Goal: Task Accomplishment & Management: Use online tool/utility

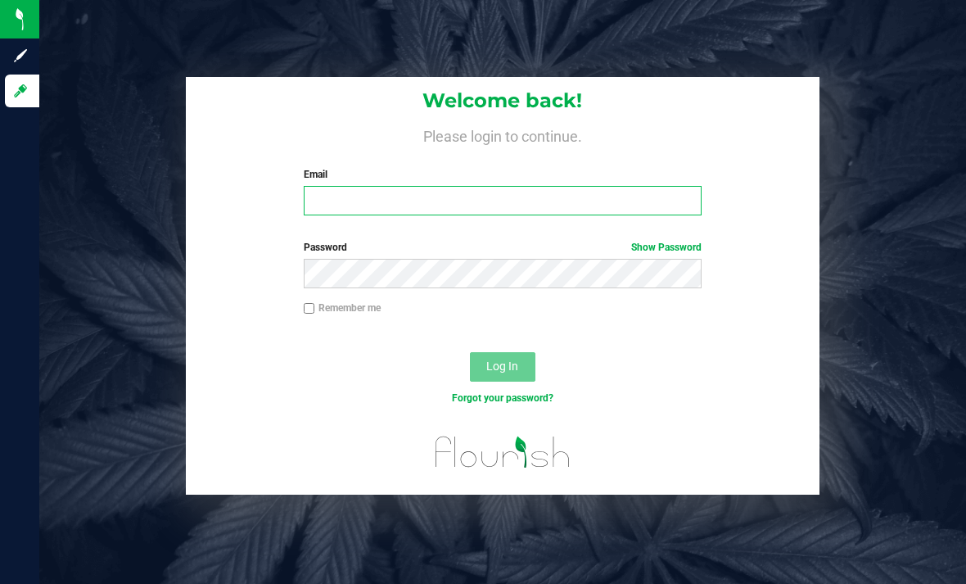
type input "[EMAIL_ADDRESS][DOMAIN_NAME]"
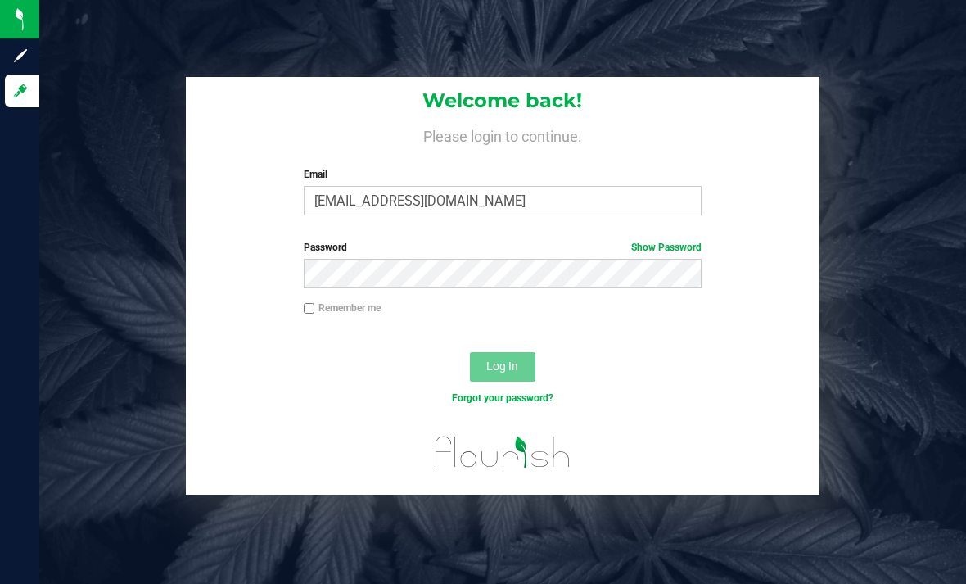
click at [502, 365] on button "Log In" at bounding box center [502, 366] width 65 height 29
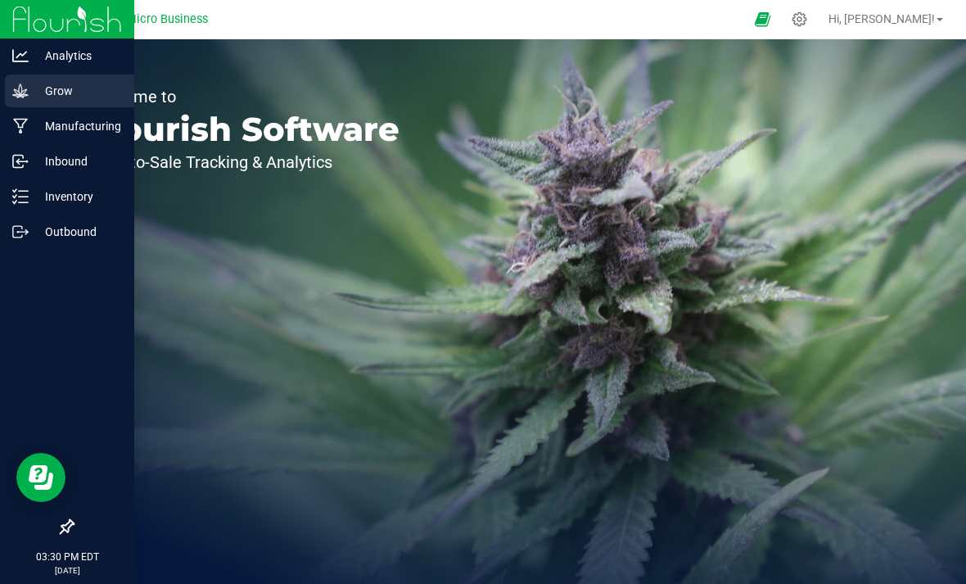
click at [42, 104] on div "Grow" at bounding box center [69, 90] width 129 height 33
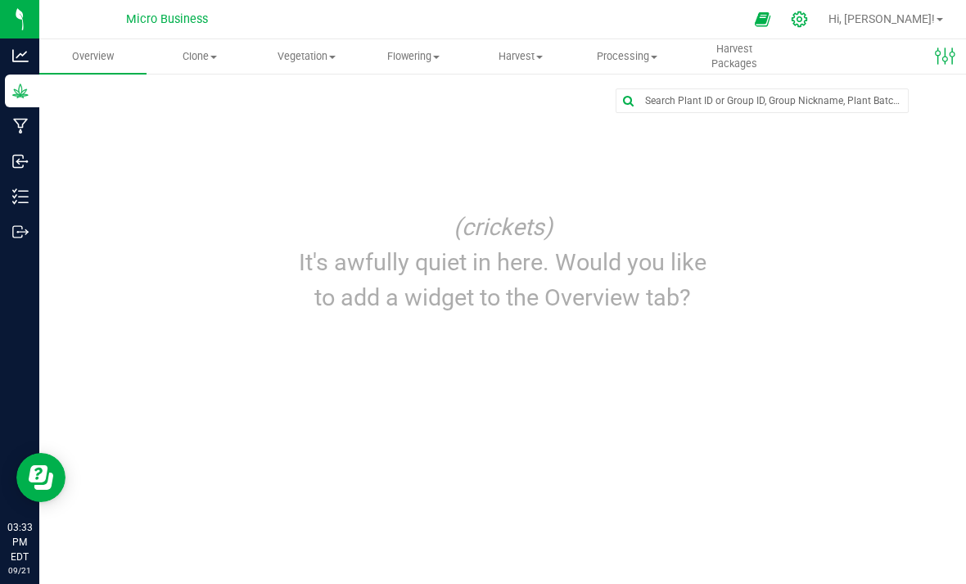
click at [807, 18] on icon at bounding box center [799, 19] width 16 height 16
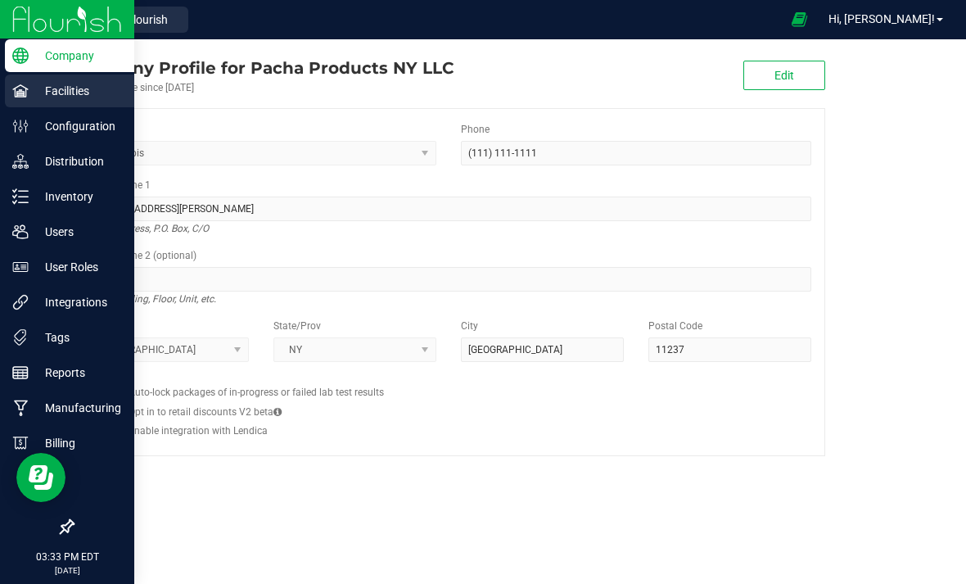
click at [50, 93] on p "Facilities" at bounding box center [78, 91] width 98 height 20
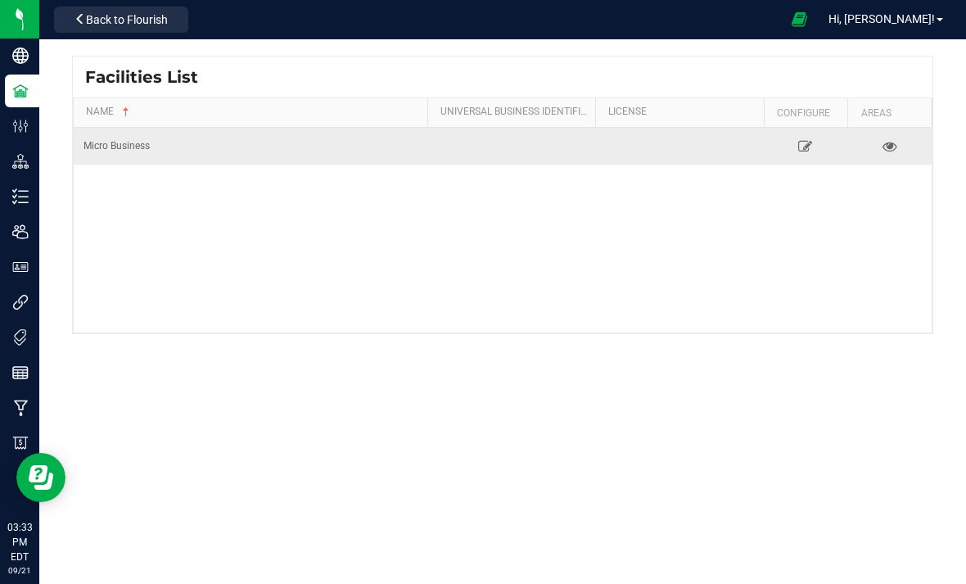
click at [165, 154] on td "Micro Business" at bounding box center [251, 146] width 354 height 37
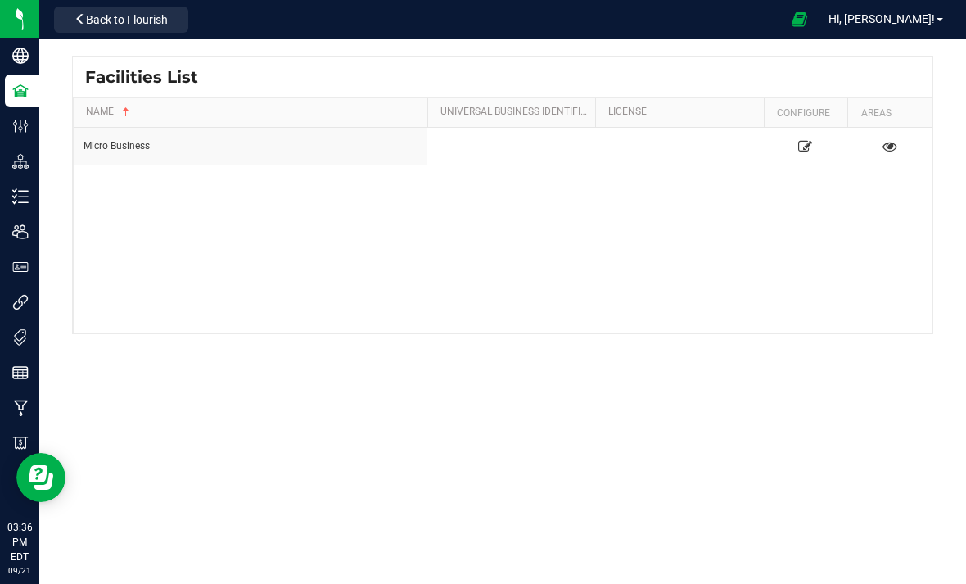
click at [926, 30] on div "Hi, [PERSON_NAME]!" at bounding box center [886, 19] width 128 height 29
click at [944, 10] on div "Hi, [PERSON_NAME]!" at bounding box center [886, 19] width 128 height 29
click at [940, 22] on link "Hi, [PERSON_NAME]!" at bounding box center [886, 19] width 128 height 17
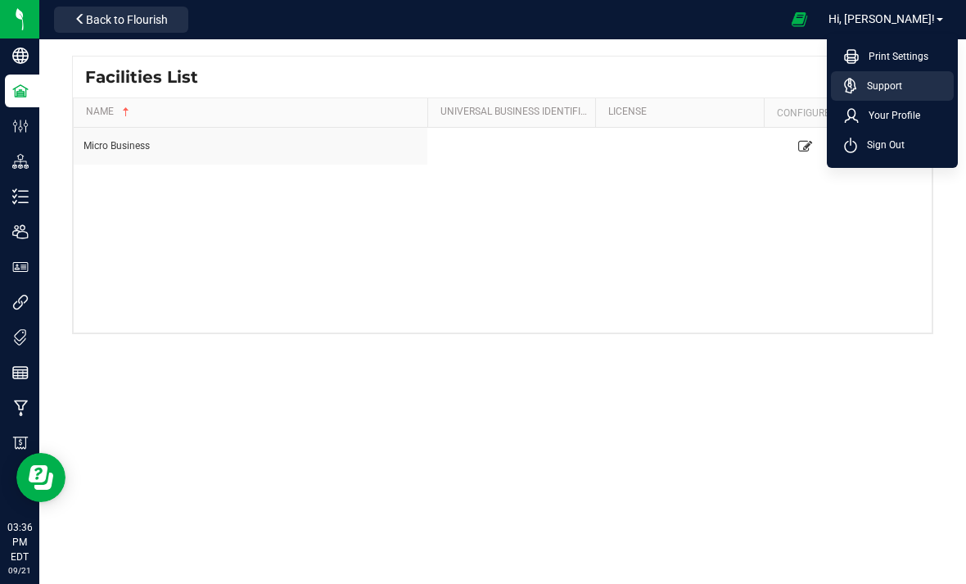
click at [895, 92] on span "Support" at bounding box center [879, 86] width 45 height 16
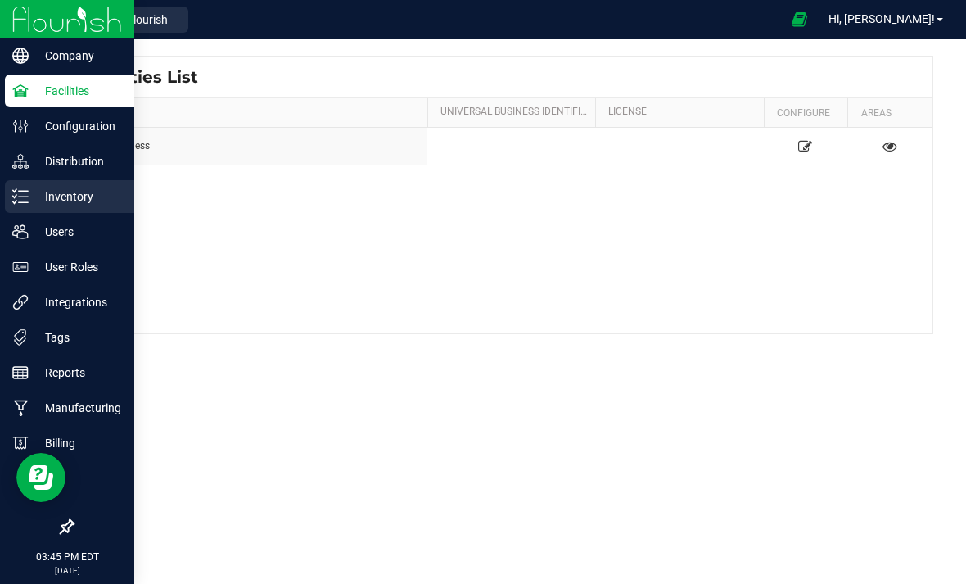
click at [80, 197] on p "Inventory" at bounding box center [78, 197] width 98 height 20
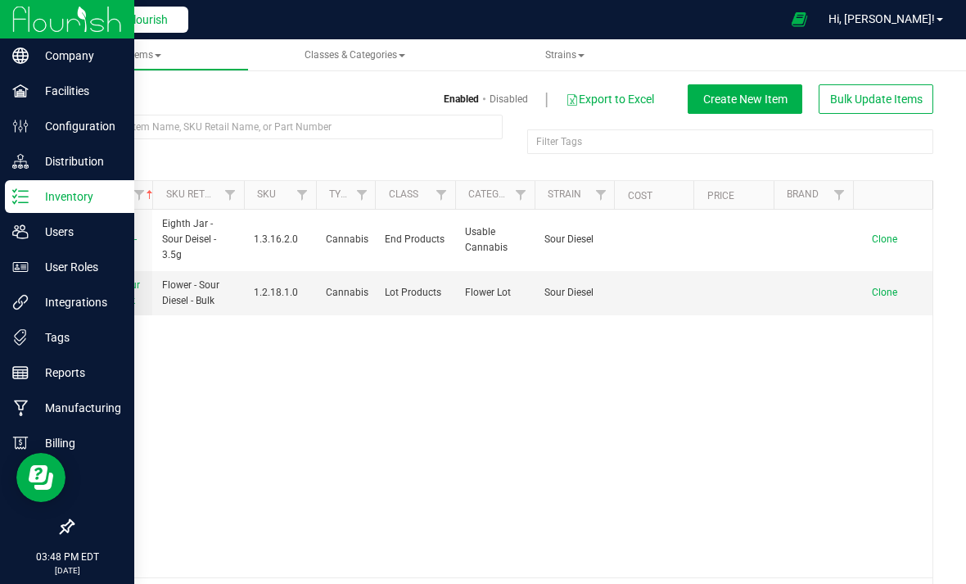
click at [165, 25] on span "Back to Flourish" at bounding box center [127, 19] width 82 height 13
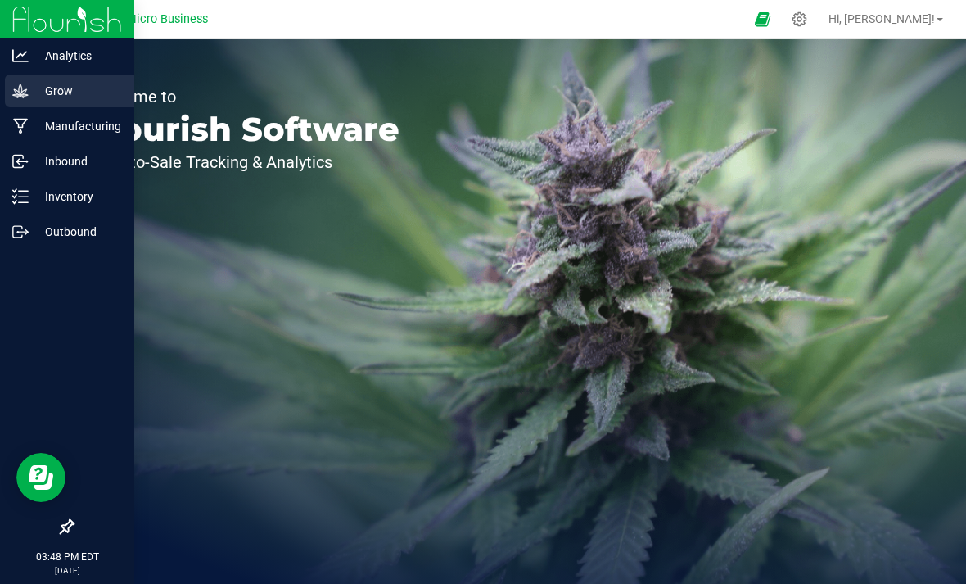
click at [65, 97] on p "Grow" at bounding box center [78, 91] width 98 height 20
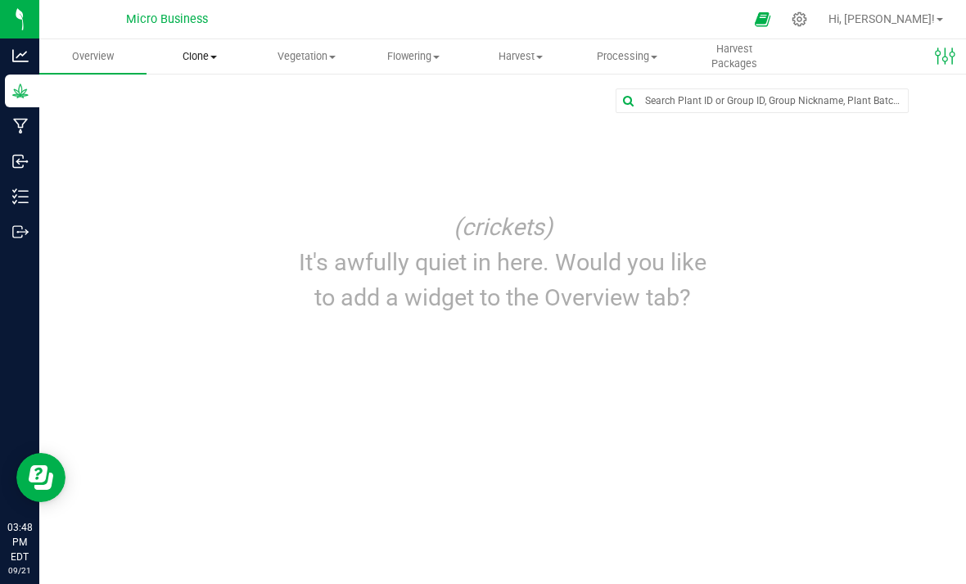
click at [197, 71] on uib-tab-heading "Clone Create plants Cloning groups Cloning plants Apply to plants" at bounding box center [200, 56] width 106 height 33
click at [171, 97] on span "Create plants" at bounding box center [204, 99] width 115 height 14
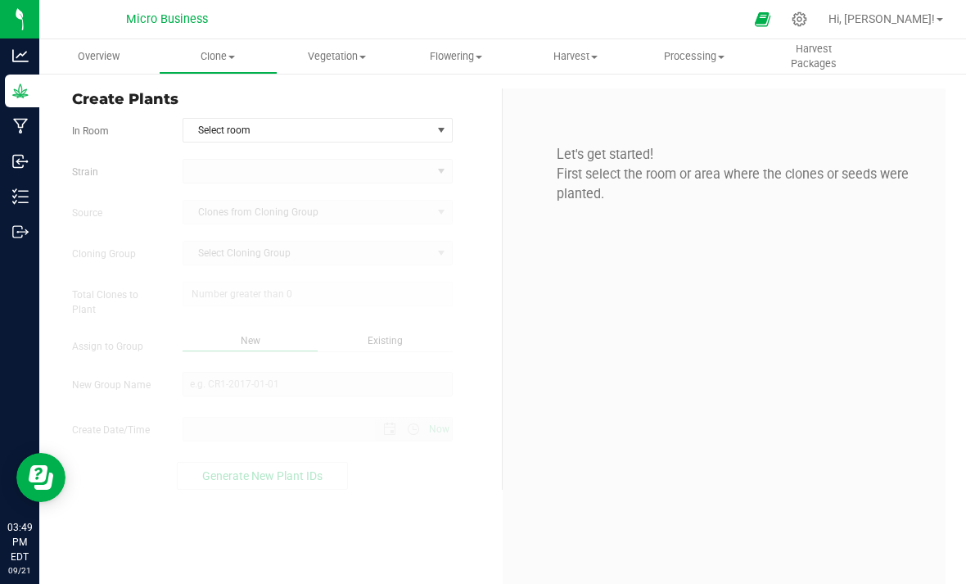
type input "[DATE] 3:49 PM"
click at [215, 132] on span "Select room" at bounding box center [307, 130] width 248 height 23
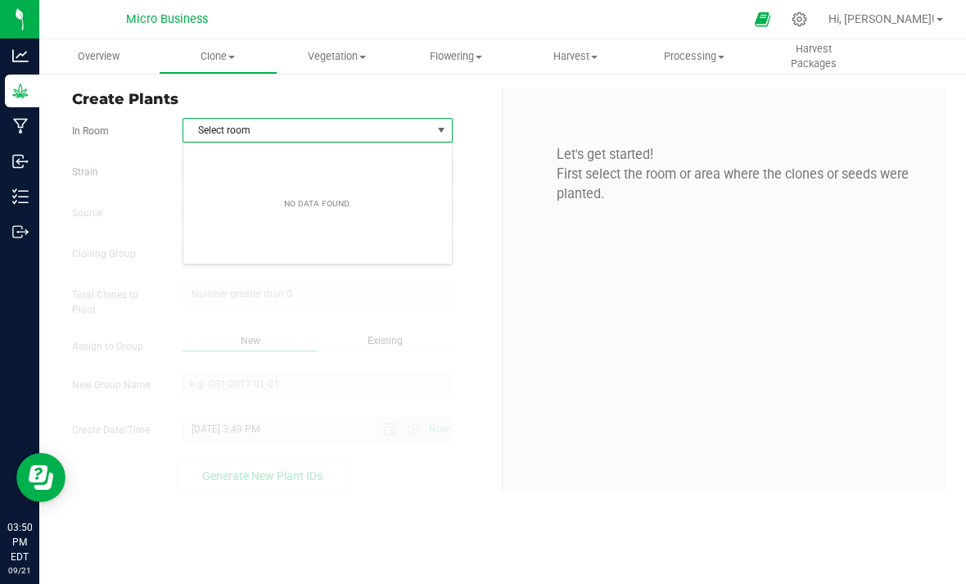
click at [215, 132] on span "Select room" at bounding box center [307, 130] width 248 height 23
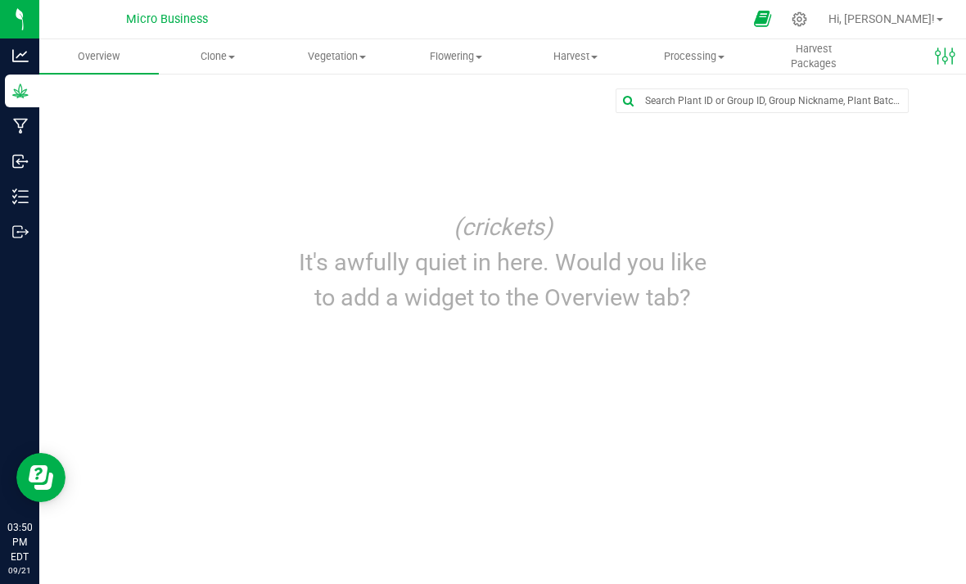
click at [771, 21] on icon at bounding box center [762, 19] width 17 height 19
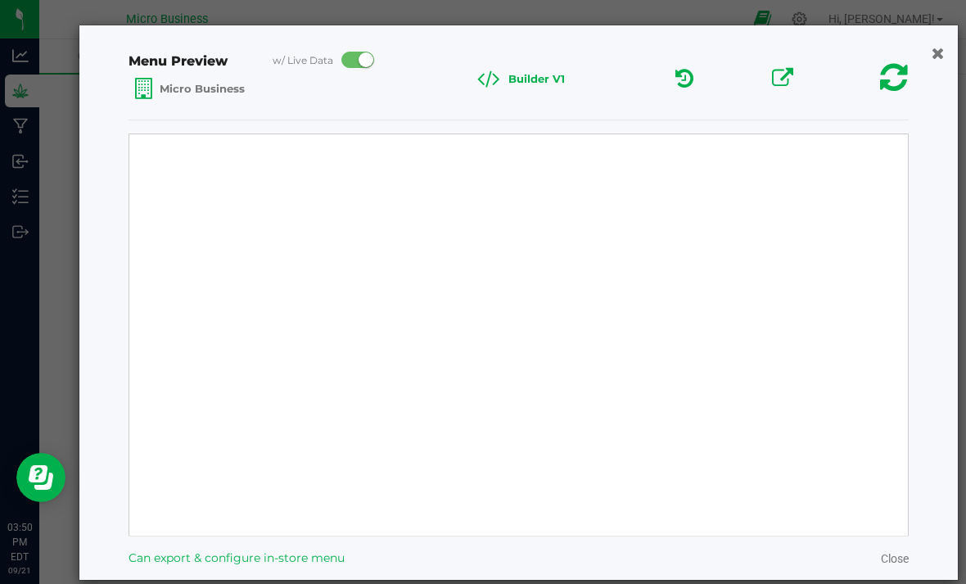
select select "Source Sans Pro"
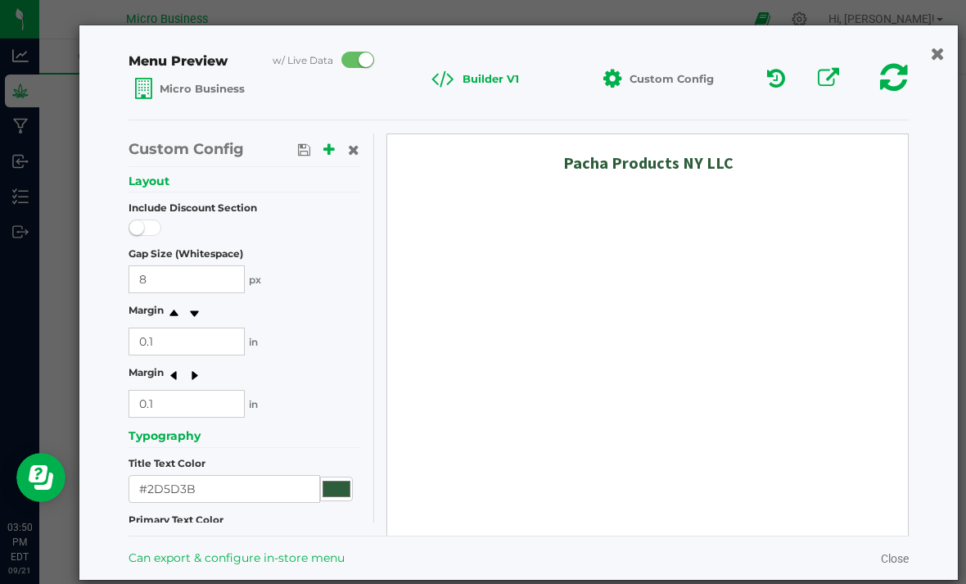
click at [943, 52] on icon "button" at bounding box center [938, 52] width 14 height 17
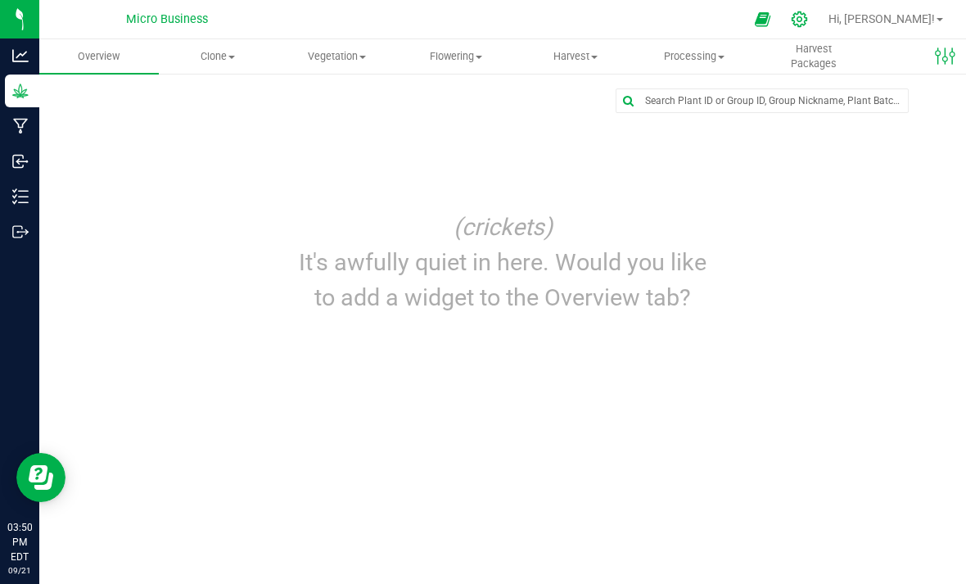
click at [808, 23] on icon at bounding box center [799, 19] width 17 height 17
click at [45, 480] on icon "Open Resource Center" at bounding box center [41, 477] width 25 height 25
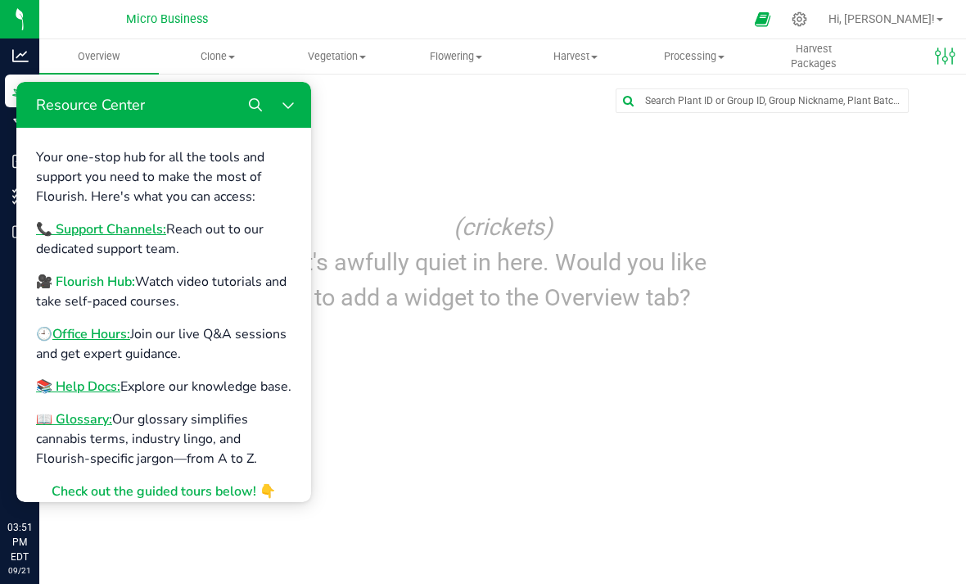
click at [119, 280] on b "🎥 Flourish Hub:" at bounding box center [85, 282] width 99 height 18
